Goal: Information Seeking & Learning: Learn about a topic

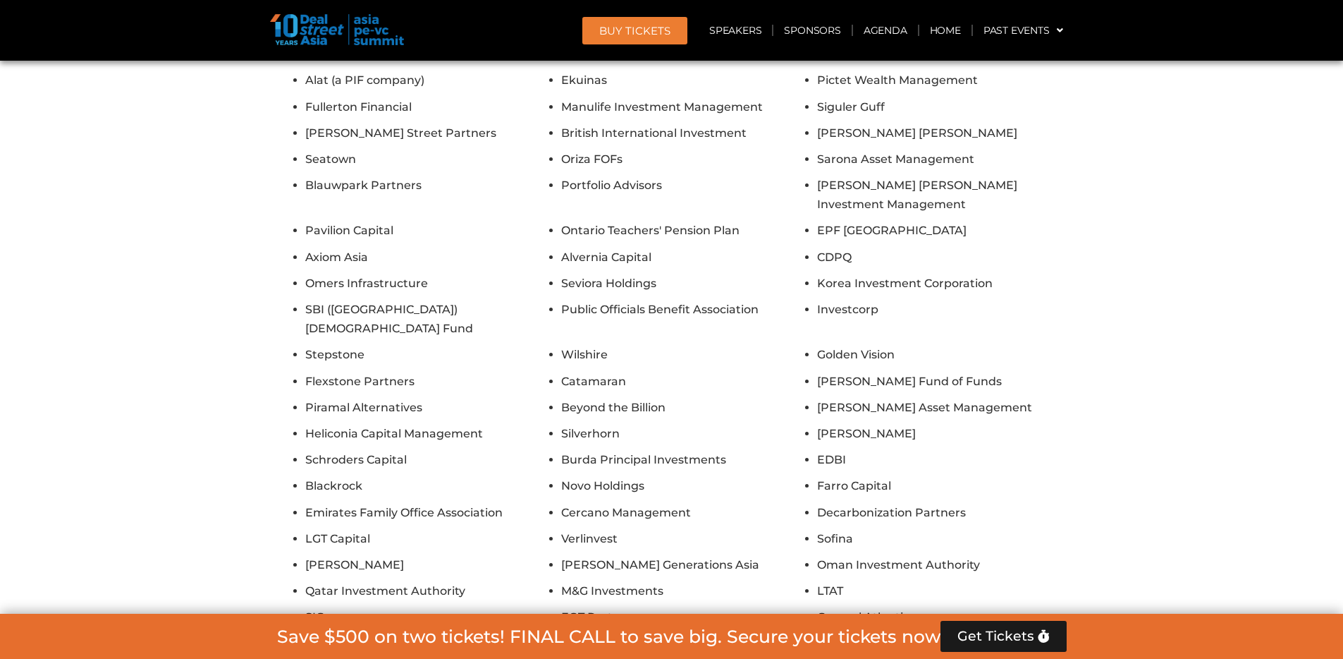
scroll to position [11972, 0]
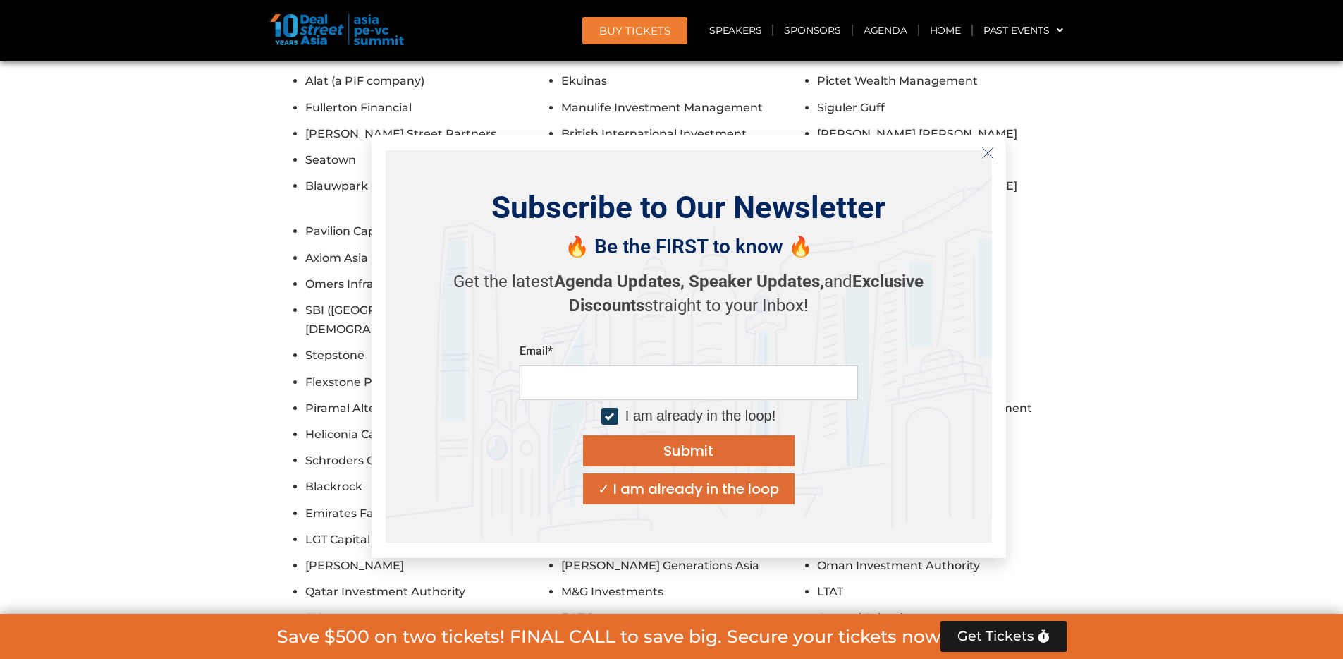
click at [278, 379] on ul "Pantheon HarbourVest Federated Hermes Partners Group Temasek Hamilton Lane IFC …" at bounding box center [672, 297] width 790 height 661
click at [989, 156] on icon "Close" at bounding box center [987, 153] width 13 height 13
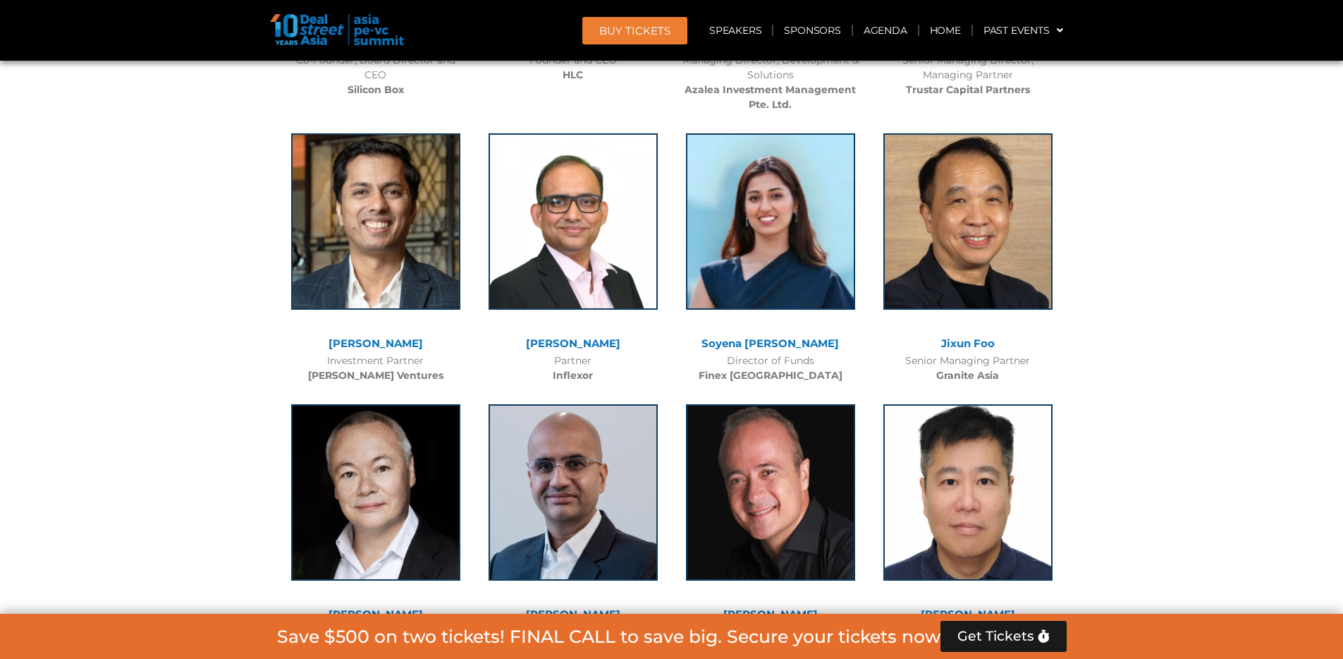
scroll to position [7565, 0]
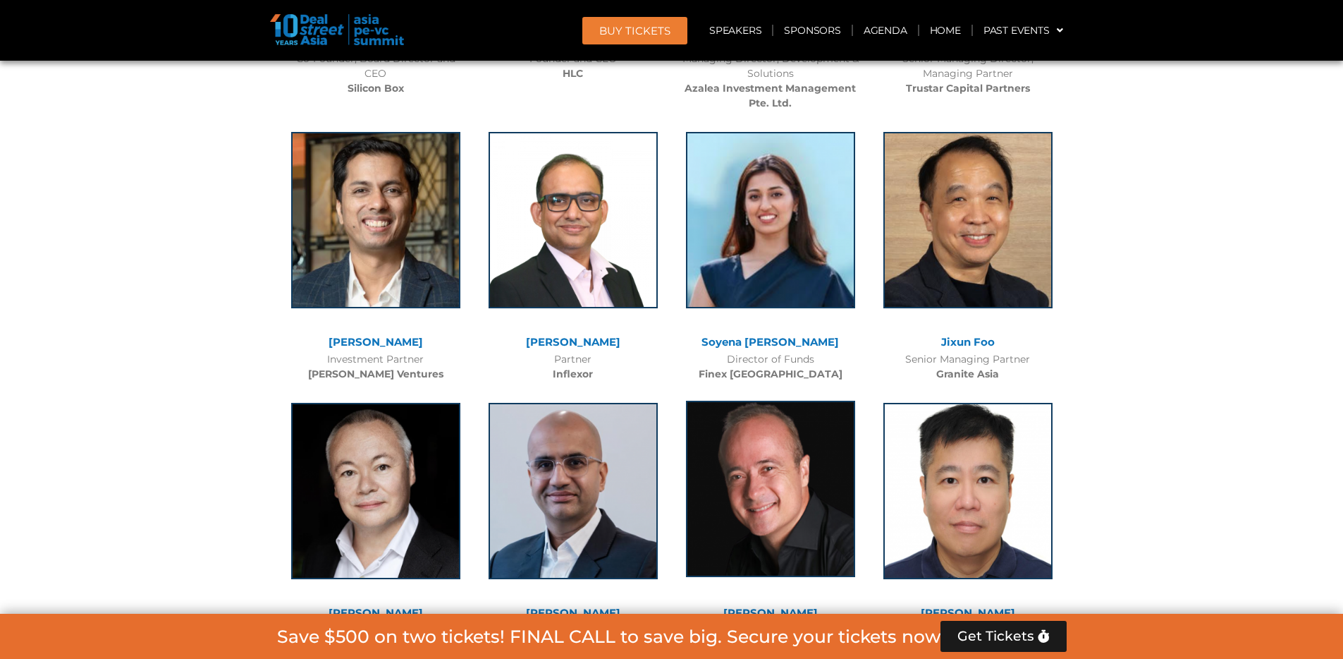
click at [785, 475] on img at bounding box center [770, 488] width 169 height 176
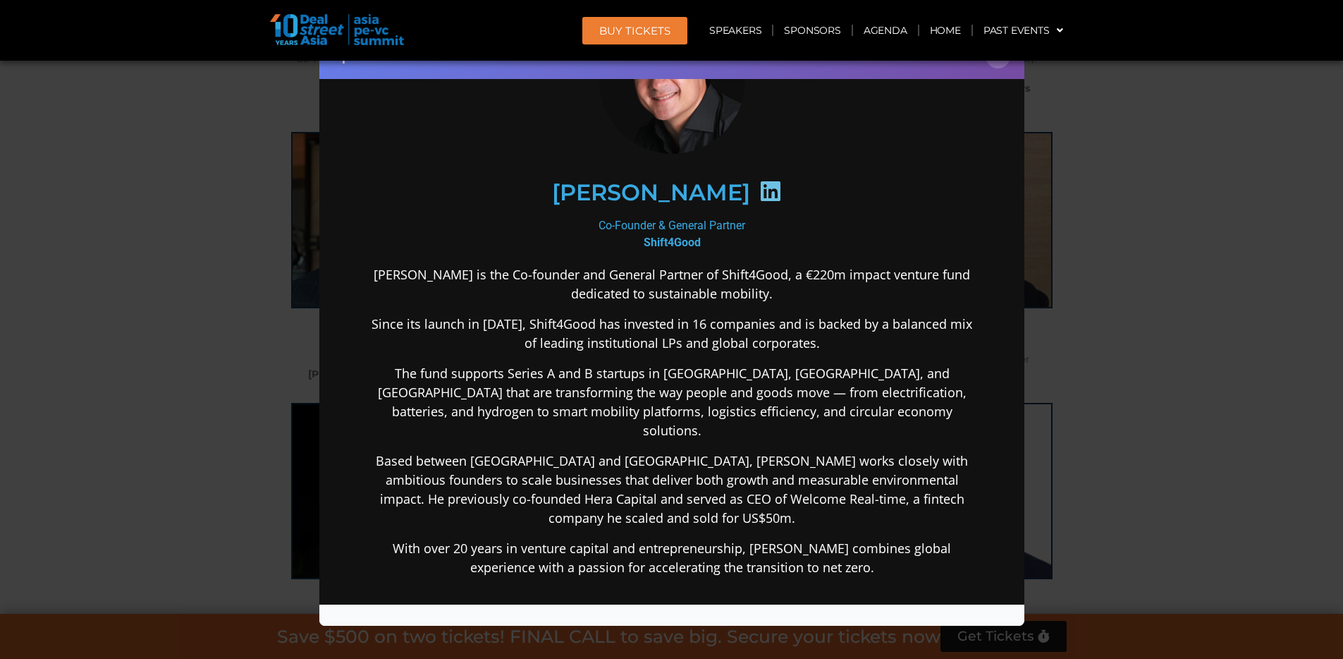
scroll to position [116, 0]
click at [778, 192] on icon at bounding box center [770, 189] width 23 height 23
click at [1128, 197] on div "Speaker Profile ×" at bounding box center [671, 329] width 1343 height 659
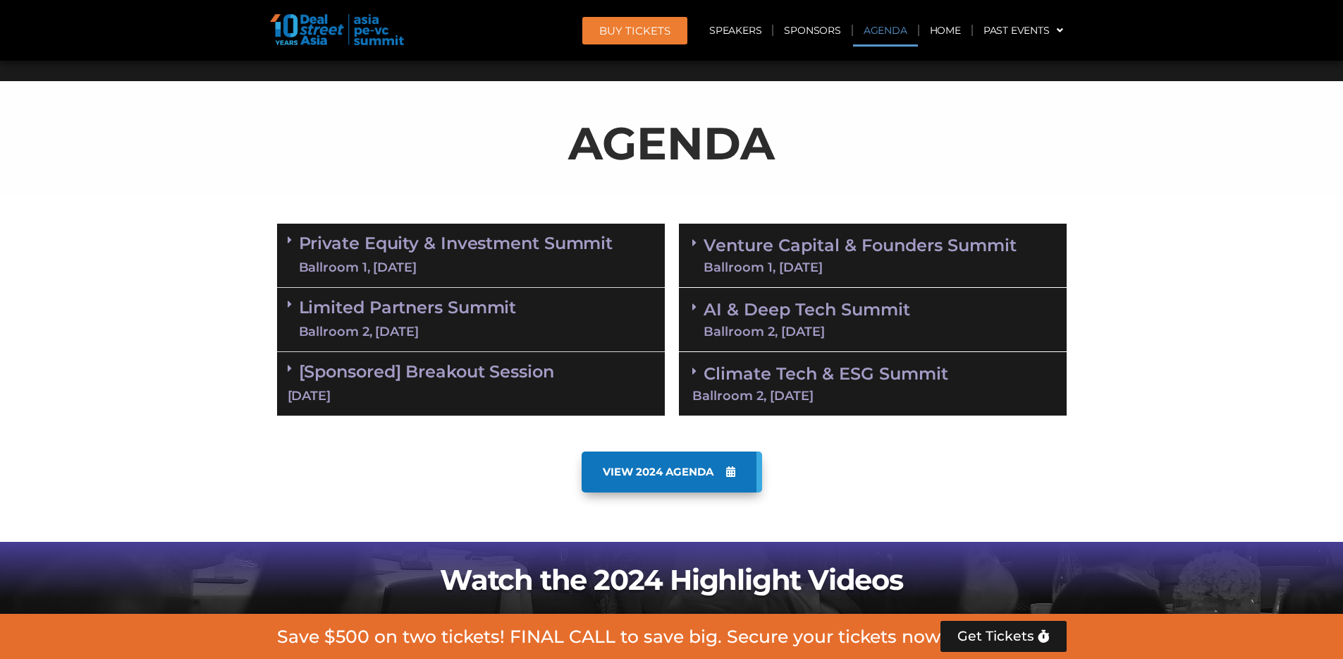
scroll to position [637, 0]
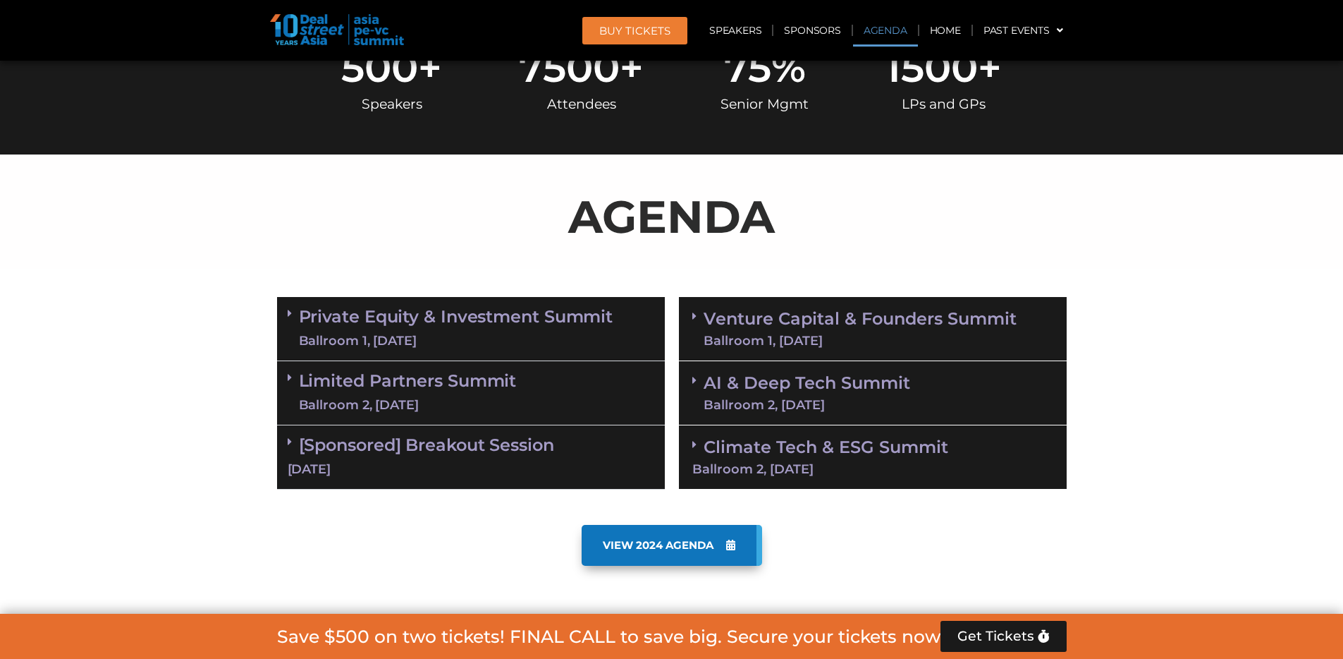
click at [886, 400] on div "Ballroom 2, 11 Sept" at bounding box center [807, 404] width 207 height 13
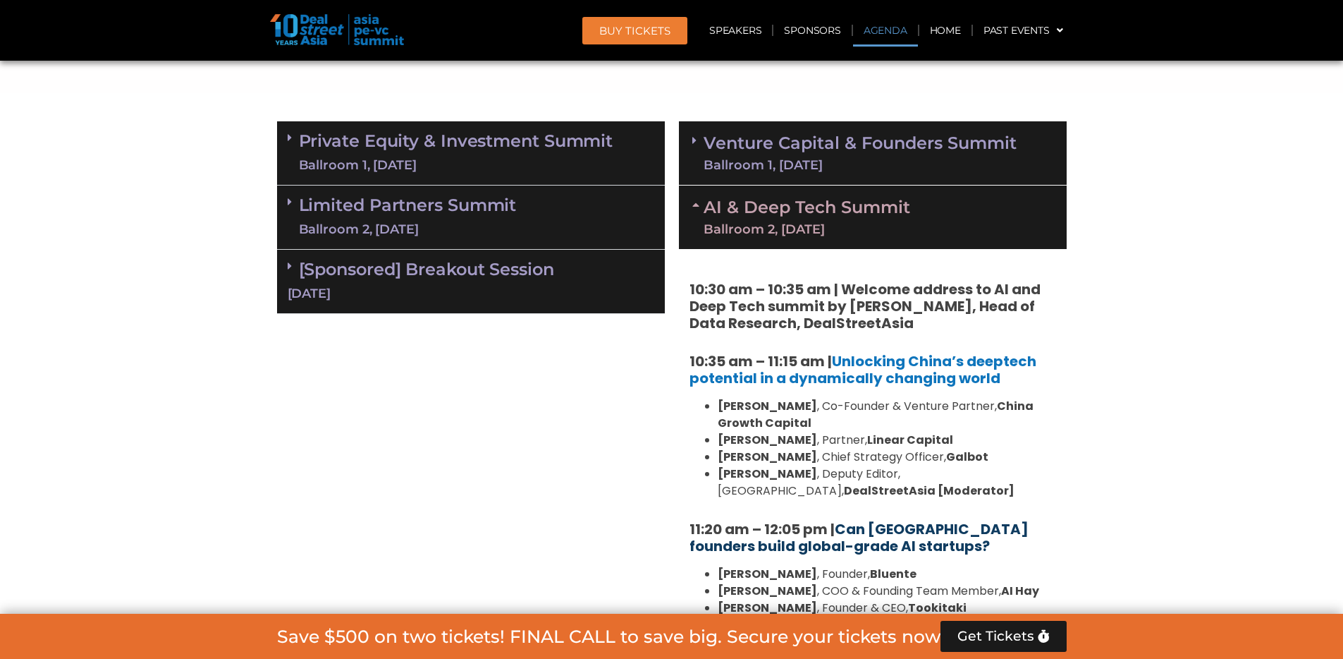
scroll to position [649, 0]
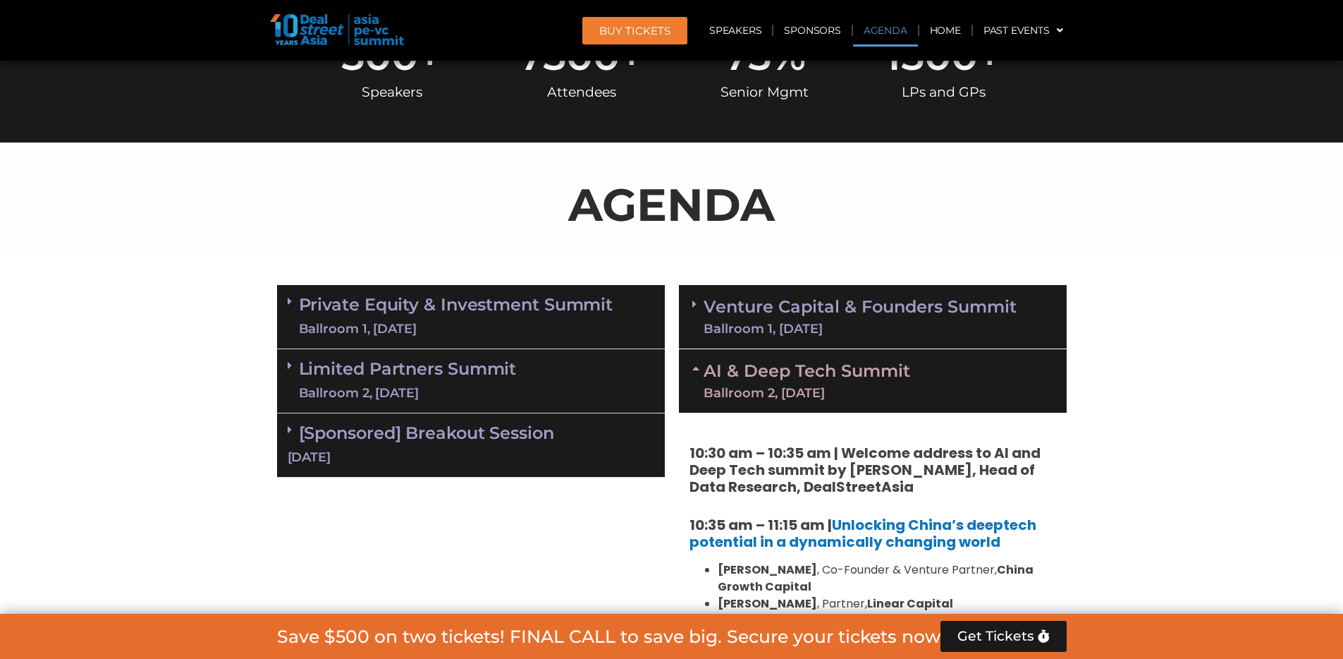
click at [472, 377] on link "Limited Partners Summit Ballroom 2, 10 Sept" at bounding box center [408, 381] width 218 height 42
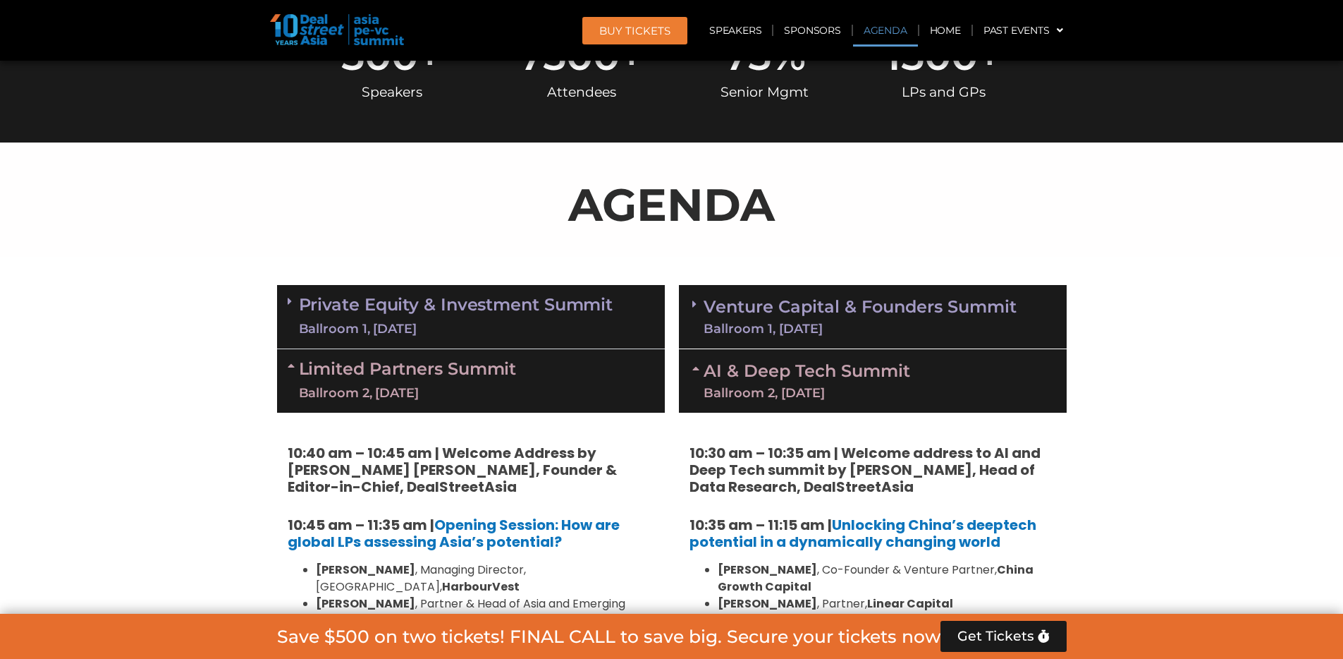
click at [472, 377] on link "Limited Partners Summit Ballroom 2, 10 Sept" at bounding box center [408, 381] width 218 height 42
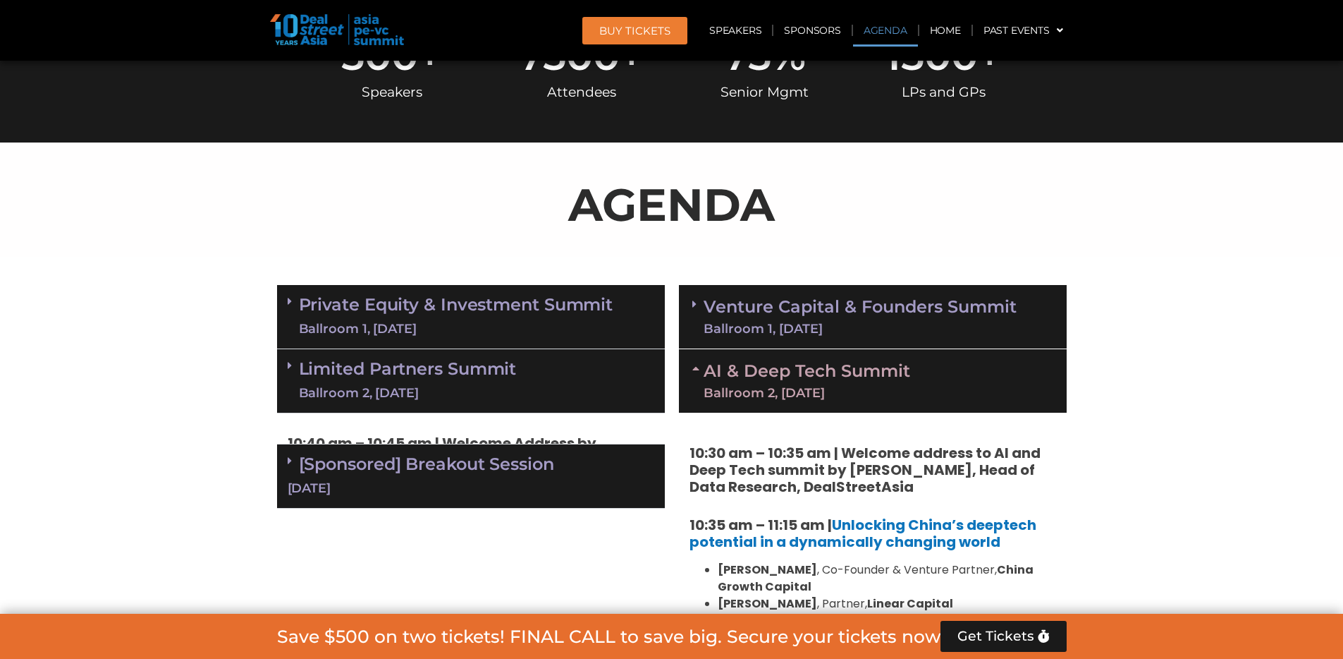
click at [491, 317] on link "Private Equity & Investment Summit Ballroom 1, 10 Sept" at bounding box center [456, 316] width 314 height 42
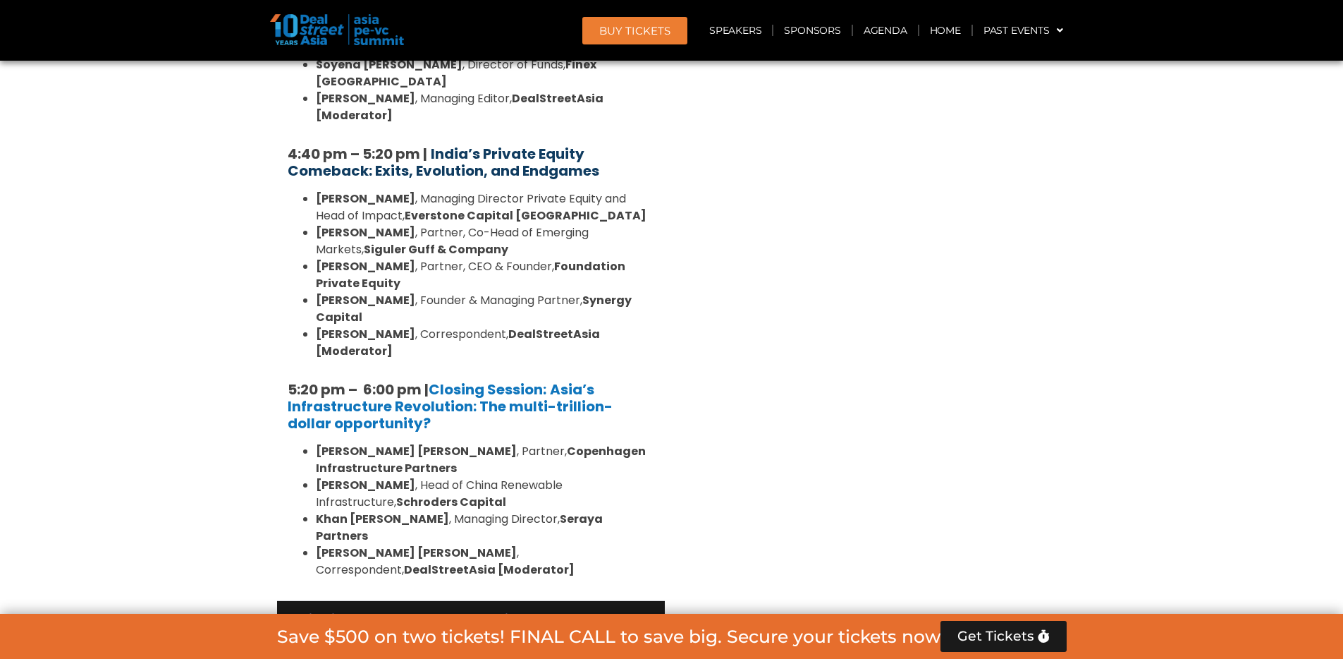
scroll to position [2665, 0]
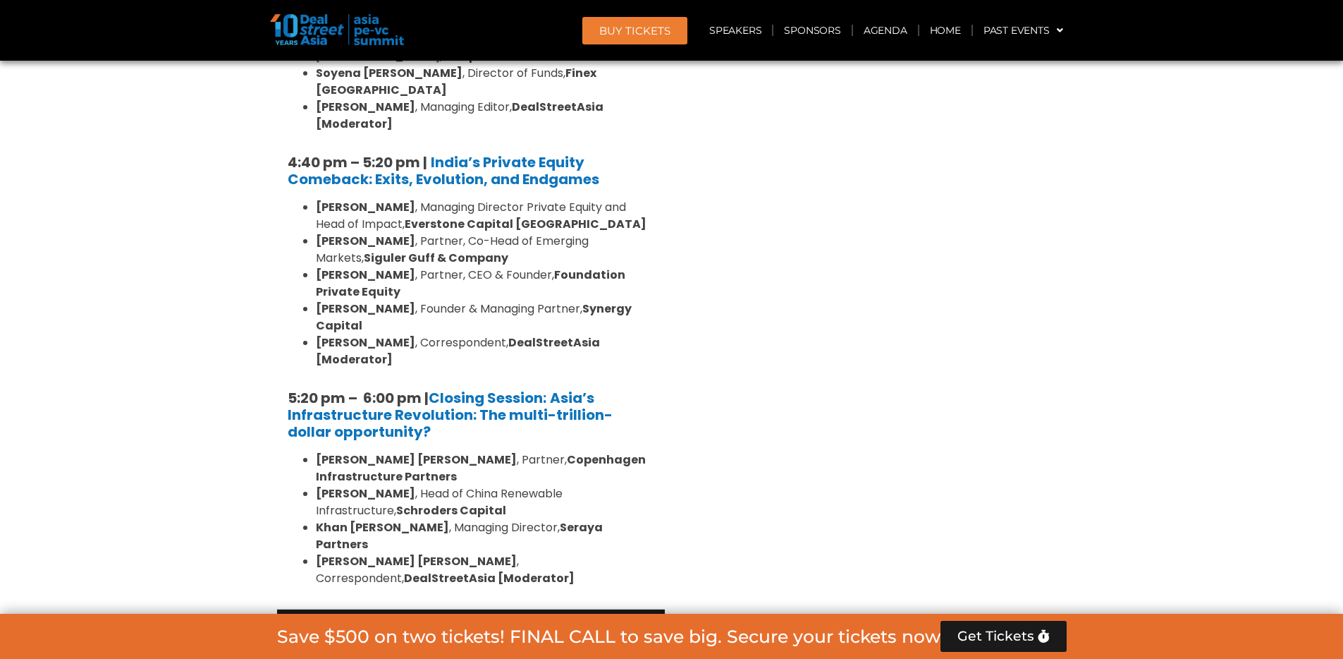
click at [630, 609] on div "Limited Partners Summit Ballroom 2, 10 Sept" at bounding box center [471, 641] width 388 height 64
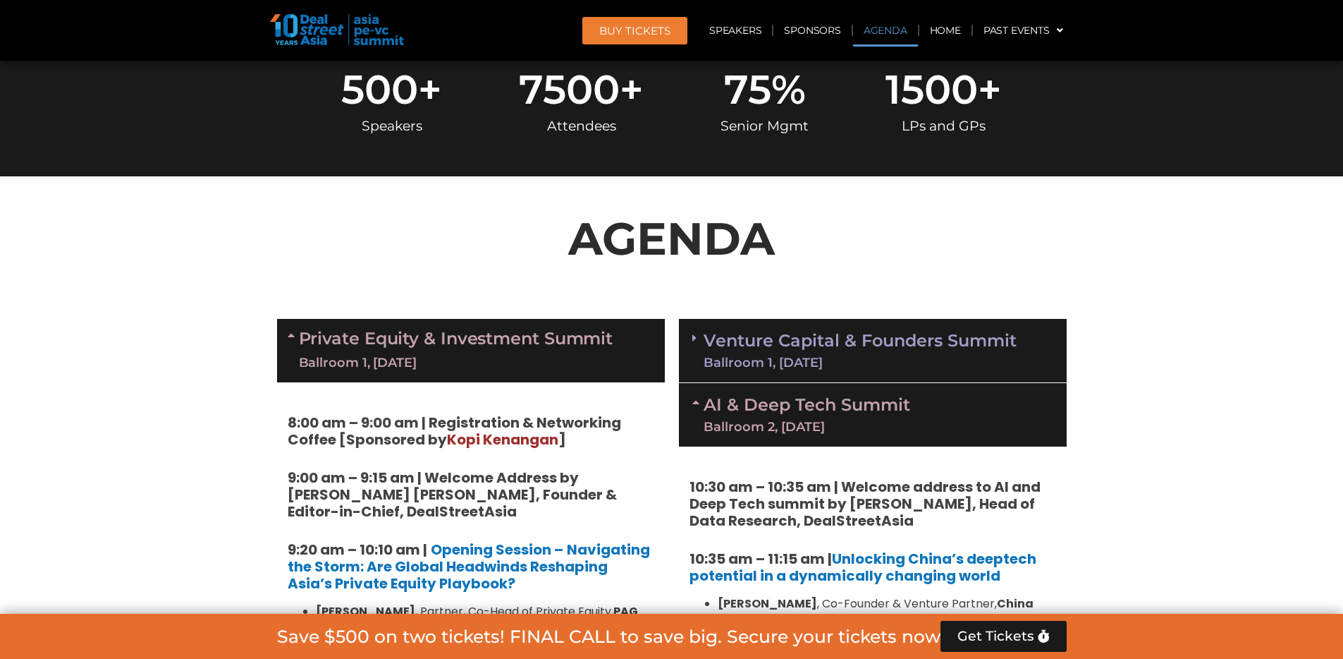
scroll to position [589, 0]
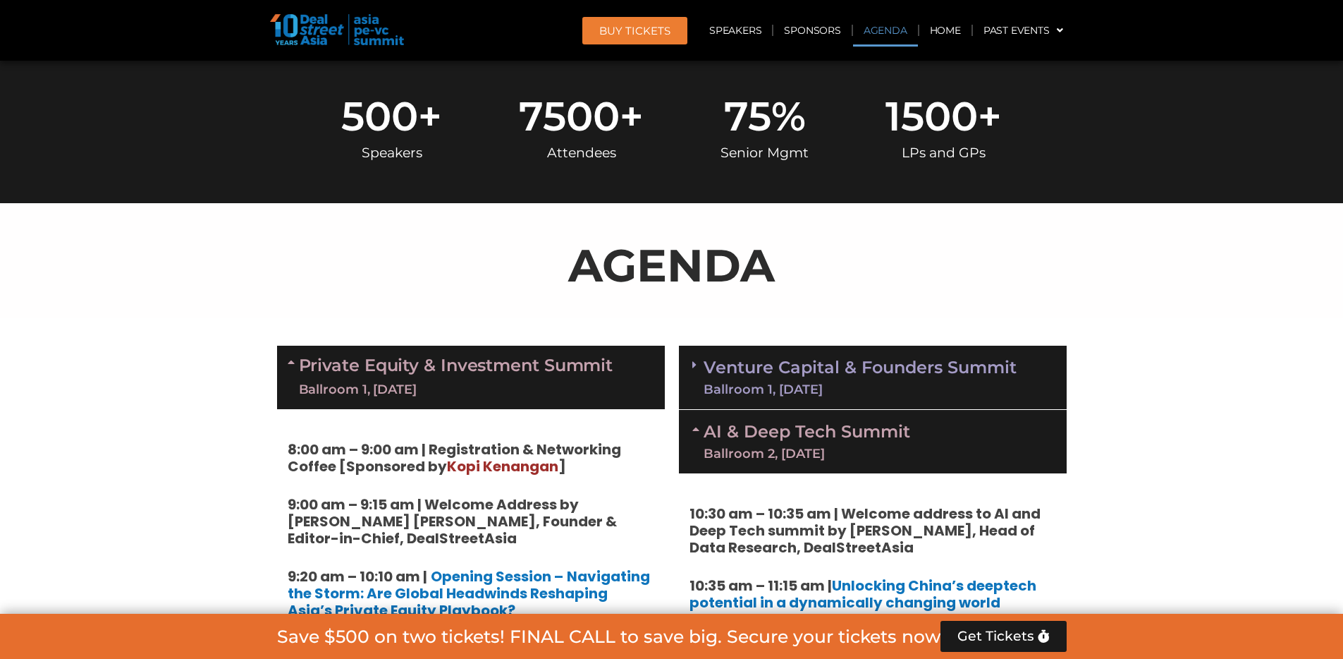
click at [833, 363] on link "Venture Capital & Founders​ Summit Ballroom 1, 11 Sept" at bounding box center [860, 377] width 313 height 37
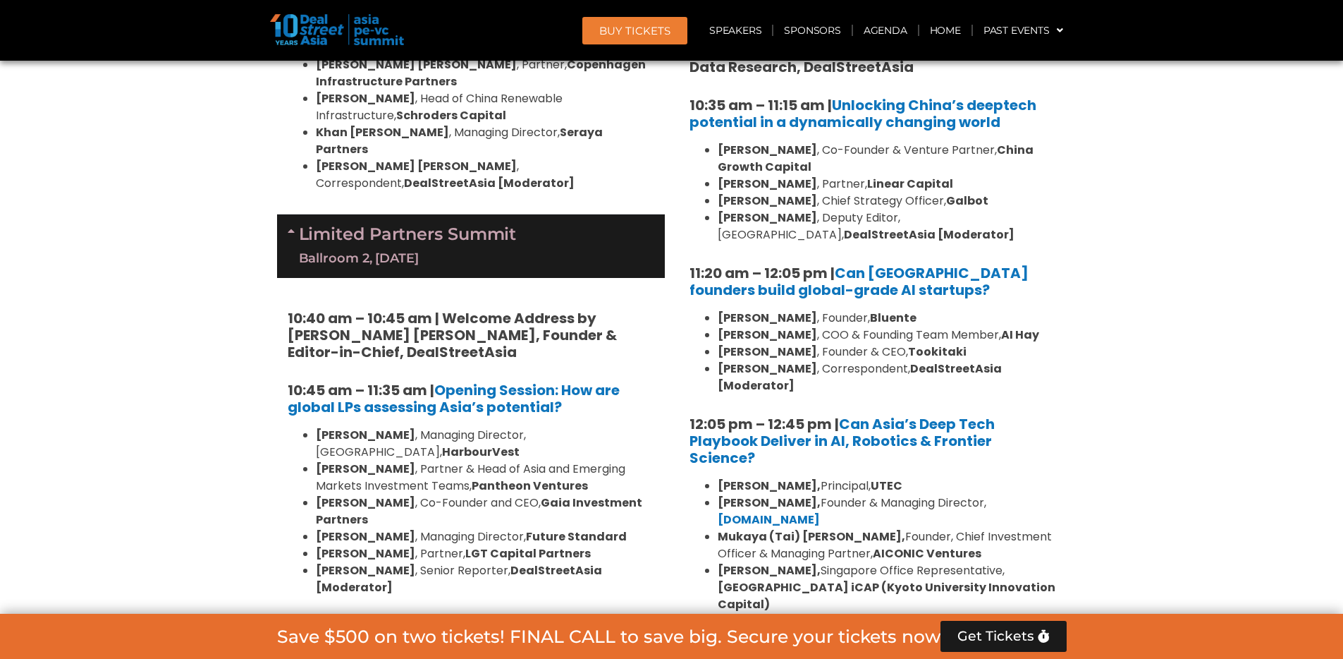
scroll to position [3158, 0]
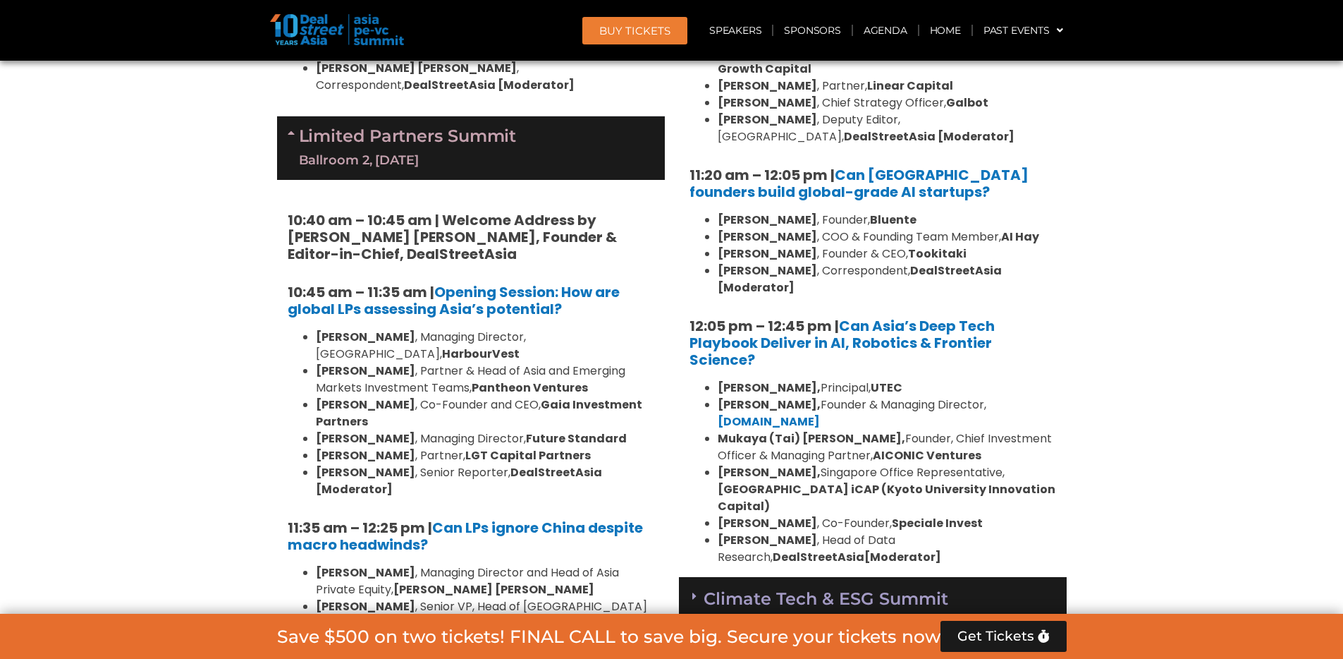
click at [920, 588] on link "Climate Tech & ESG Summit Ballroom 2, 11 Sept" at bounding box center [872, 607] width 361 height 39
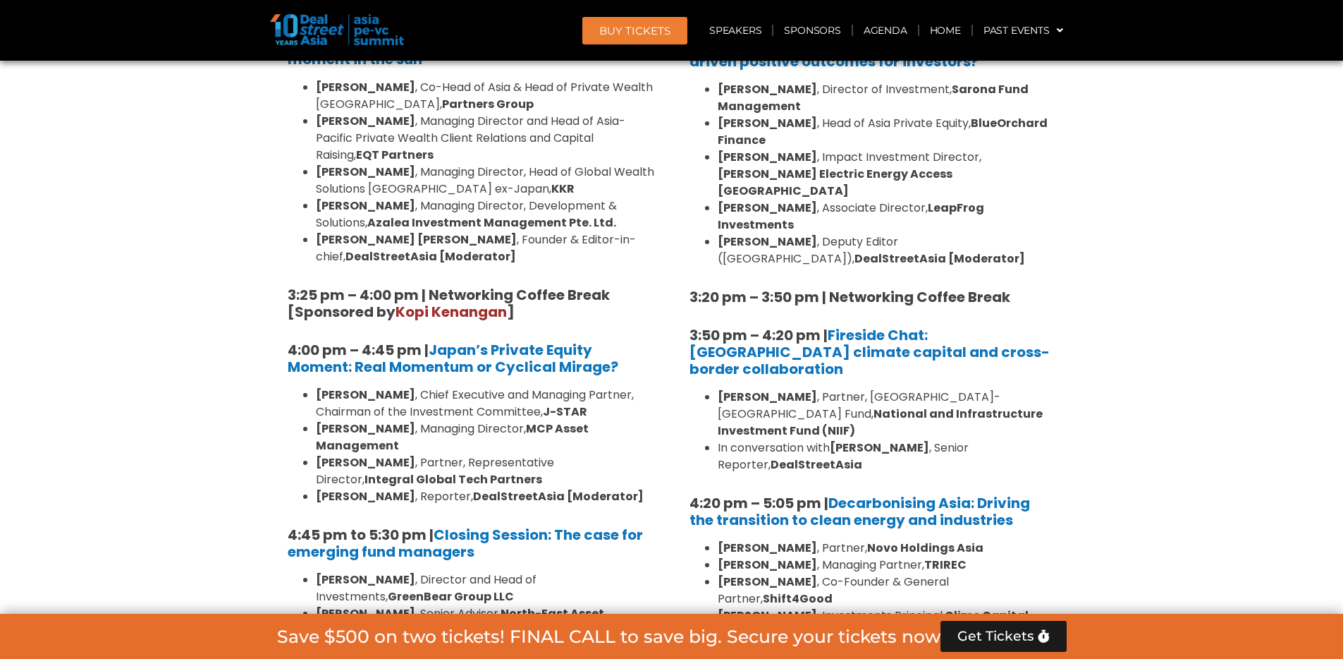
scroll to position [4145, 0]
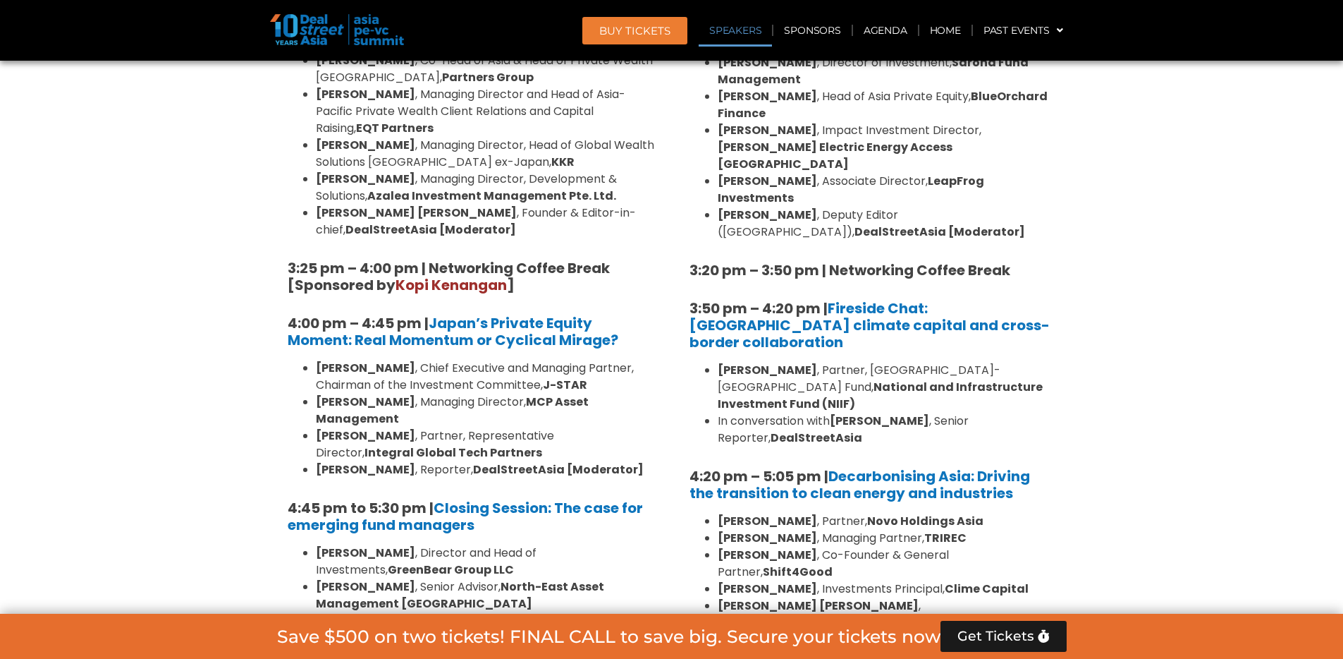
click at [722, 32] on link "Speakers" at bounding box center [735, 30] width 73 height 32
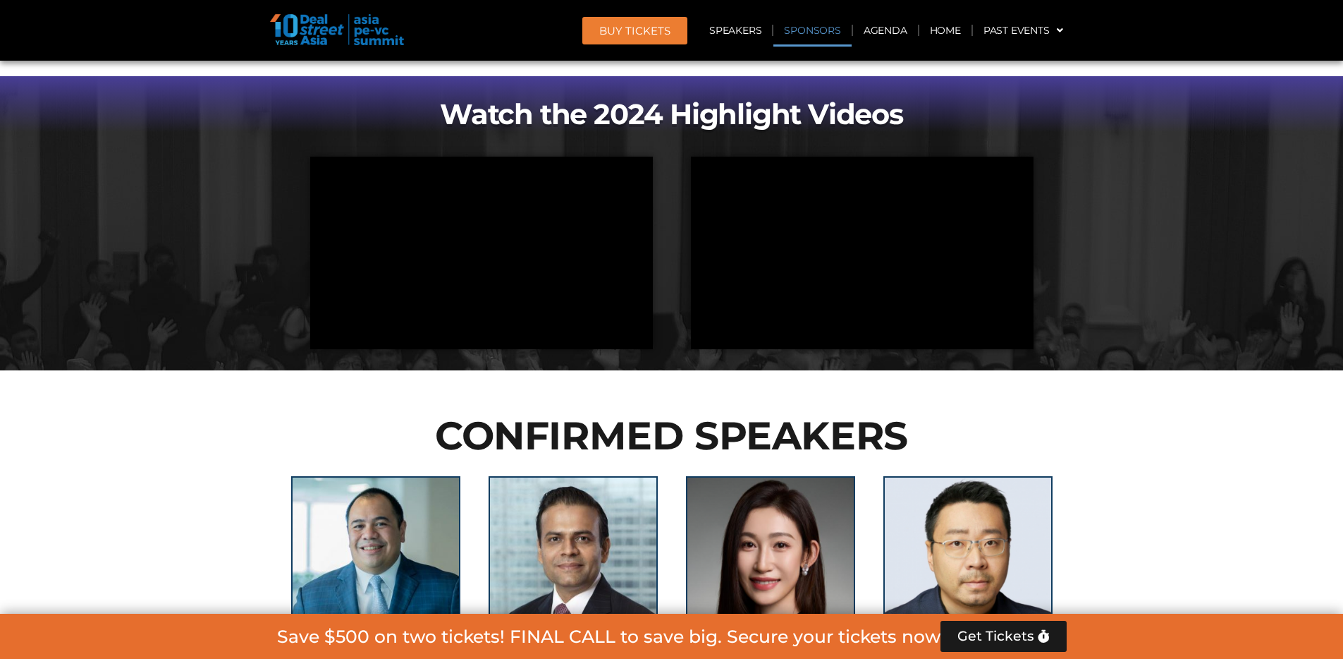
click at [829, 23] on link "Sponsors" at bounding box center [812, 30] width 78 height 32
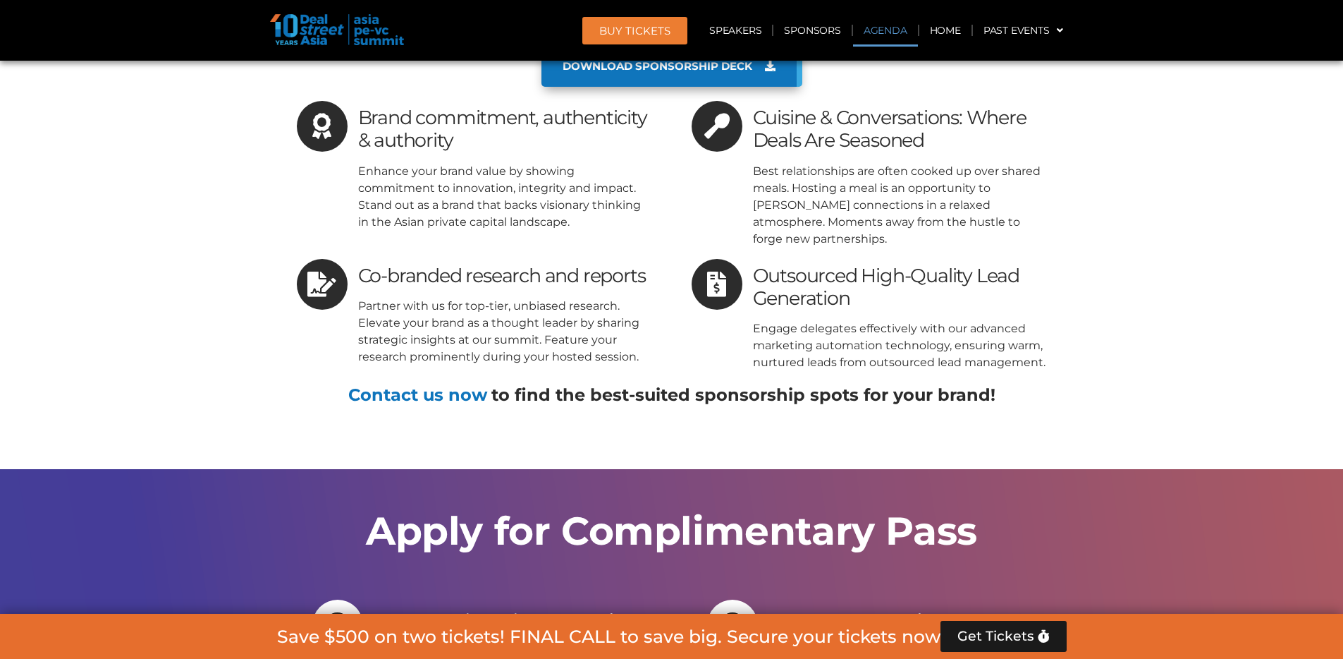
click at [889, 25] on link "Agenda" at bounding box center [885, 30] width 65 height 32
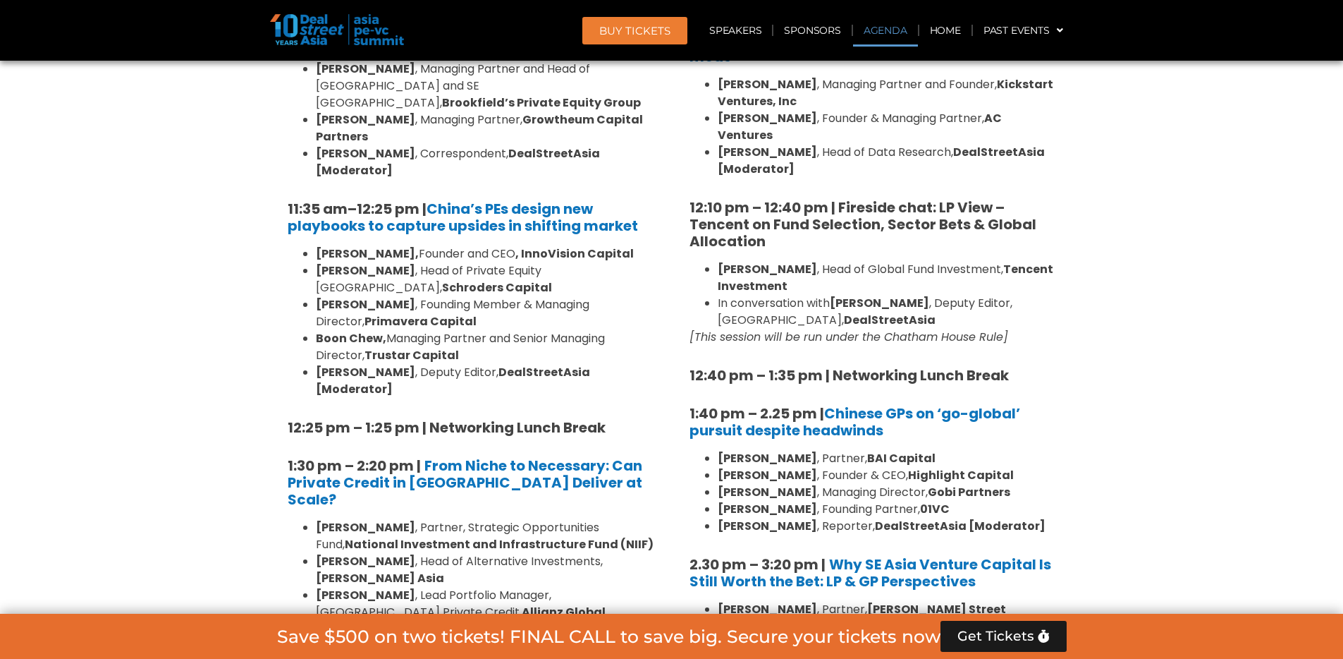
scroll to position [738, 0]
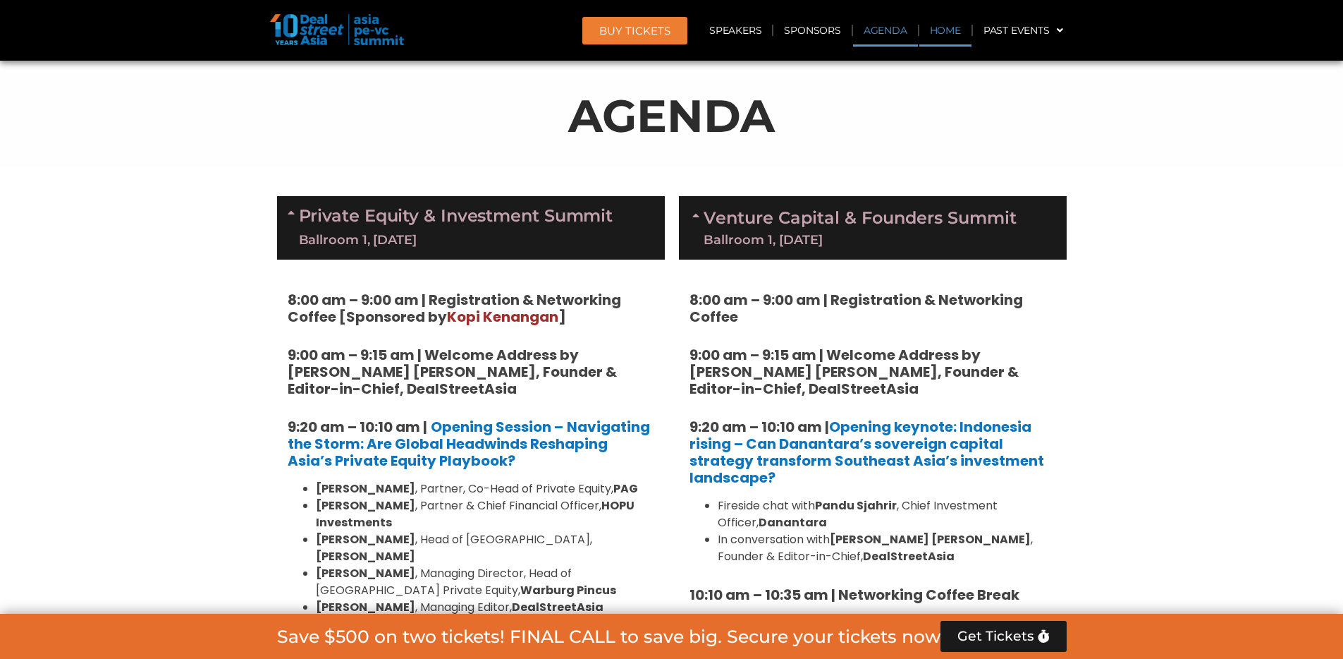
click at [942, 31] on link "Home" at bounding box center [945, 30] width 52 height 32
